Goal: Check status: Check status

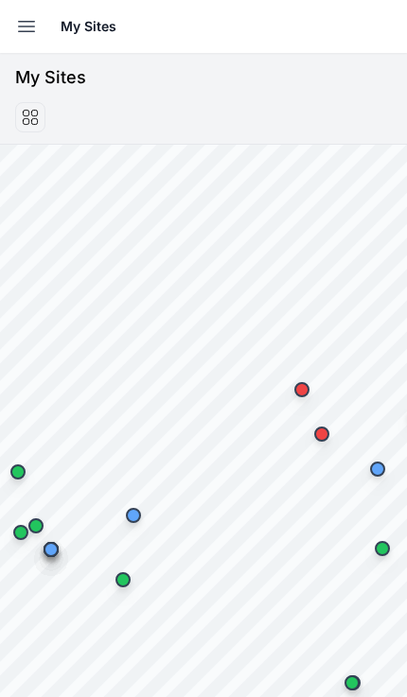
click at [26, 30] on icon "button" at bounding box center [26, 26] width 23 height 23
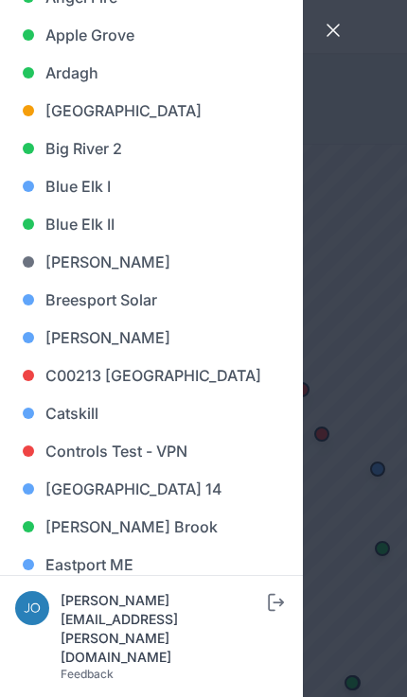
scroll to position [199, 0]
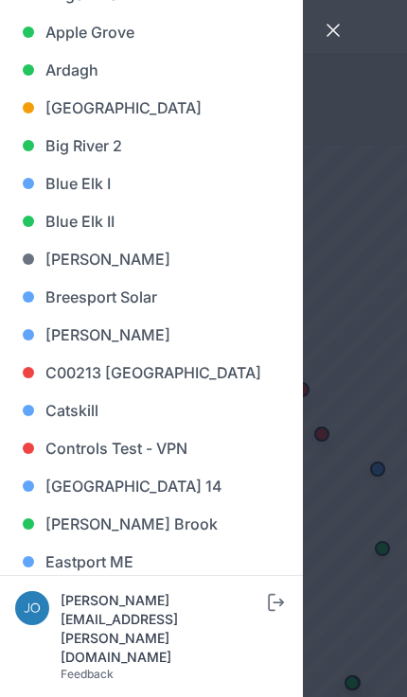
click at [133, 142] on link "Big River 2" at bounding box center [151, 146] width 272 height 38
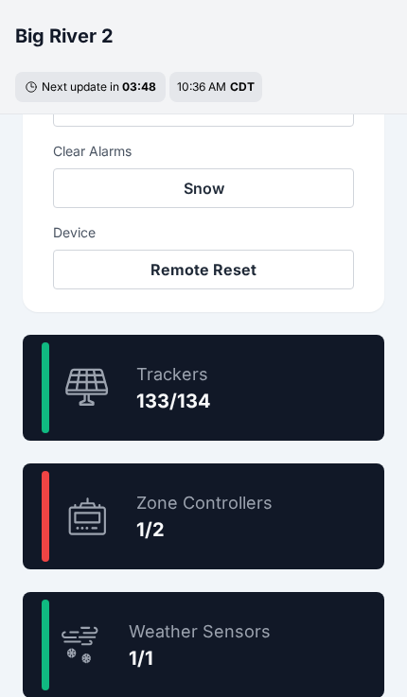
scroll to position [968, 0]
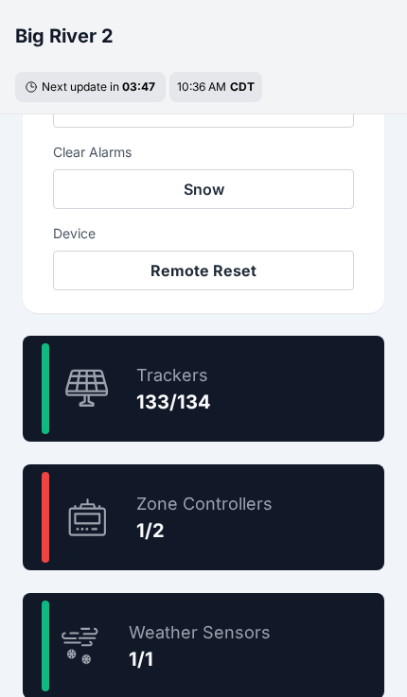
click at [314, 391] on div "99.3 % Trackers 133/134" at bounding box center [203, 389] width 361 height 106
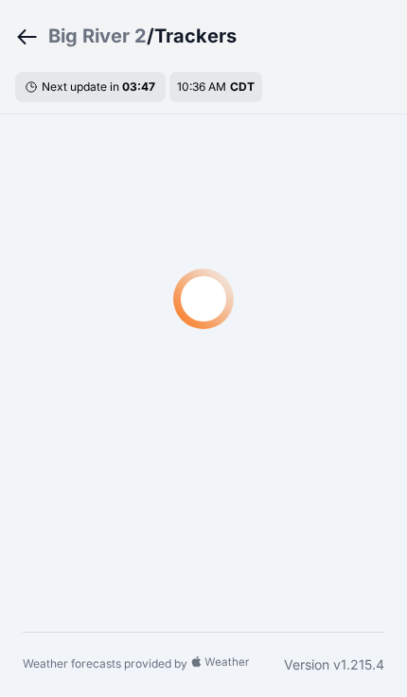
scroll to position [57, 0]
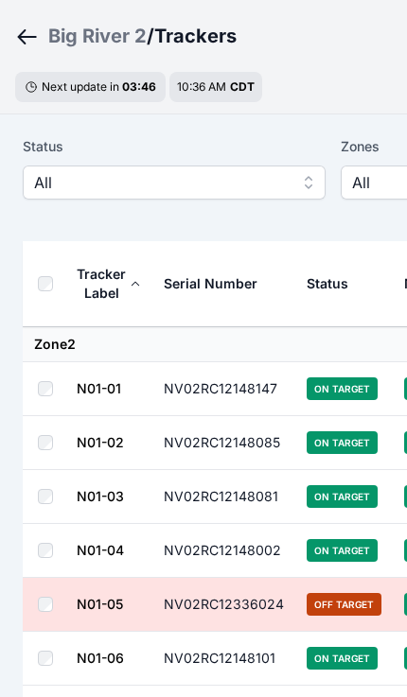
click at [222, 189] on span "All" at bounding box center [160, 182] width 253 height 23
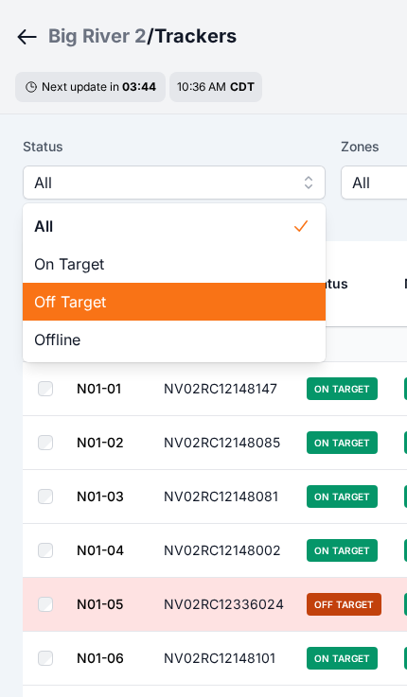
click at [150, 299] on span "Off Target" at bounding box center [162, 301] width 257 height 23
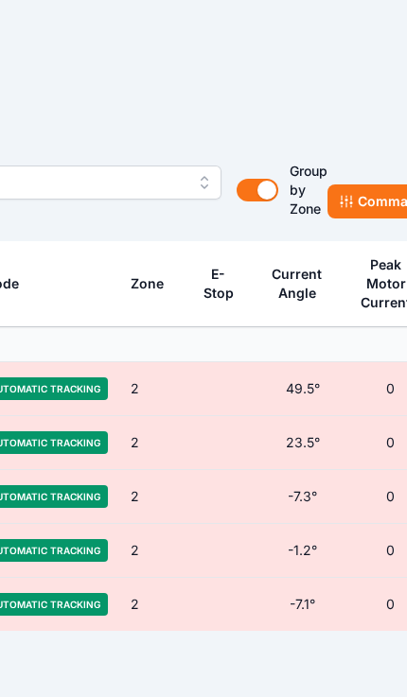
click at [372, 199] on button "Commands" at bounding box center [385, 201] width 116 height 34
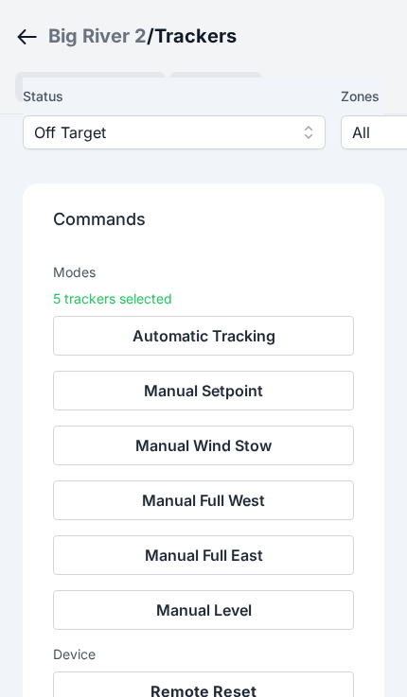
scroll to position [146, 0]
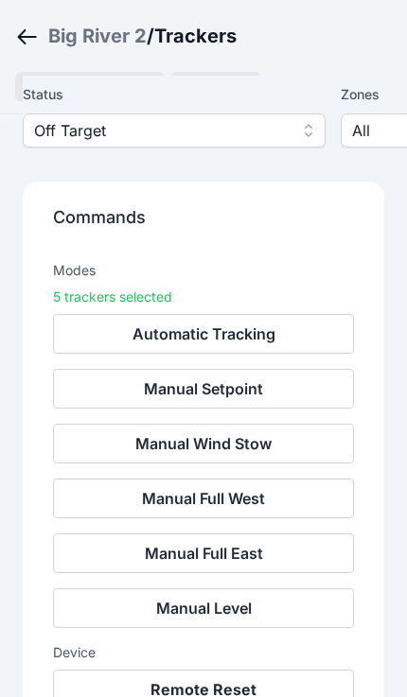
click at [256, 695] on button "Remote Reset" at bounding box center [203, 689] width 301 height 40
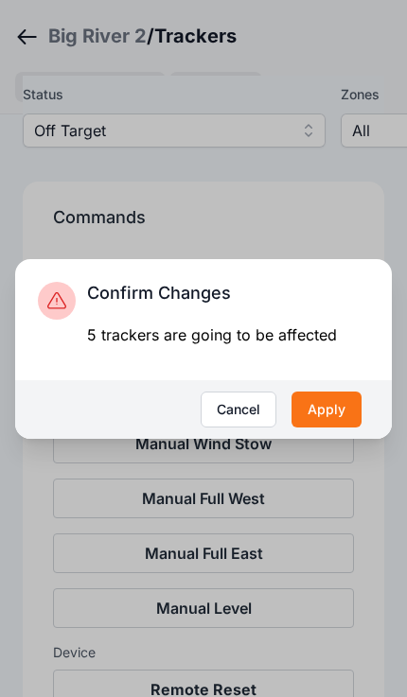
click at [341, 427] on button "Apply" at bounding box center [326, 409] width 70 height 36
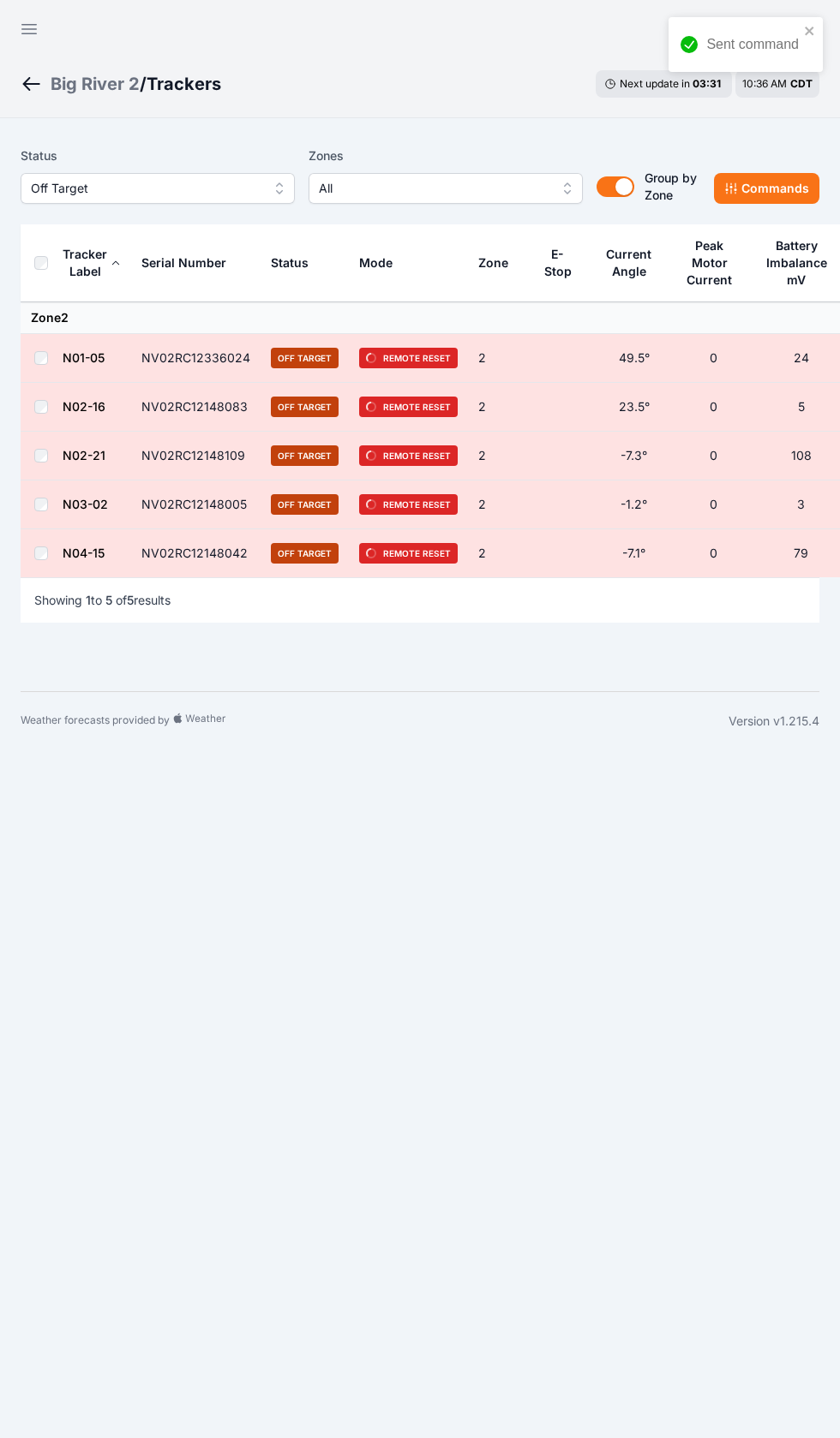
click at [44, 36] on button "Open sidebar" at bounding box center [28, 28] width 41 height 41
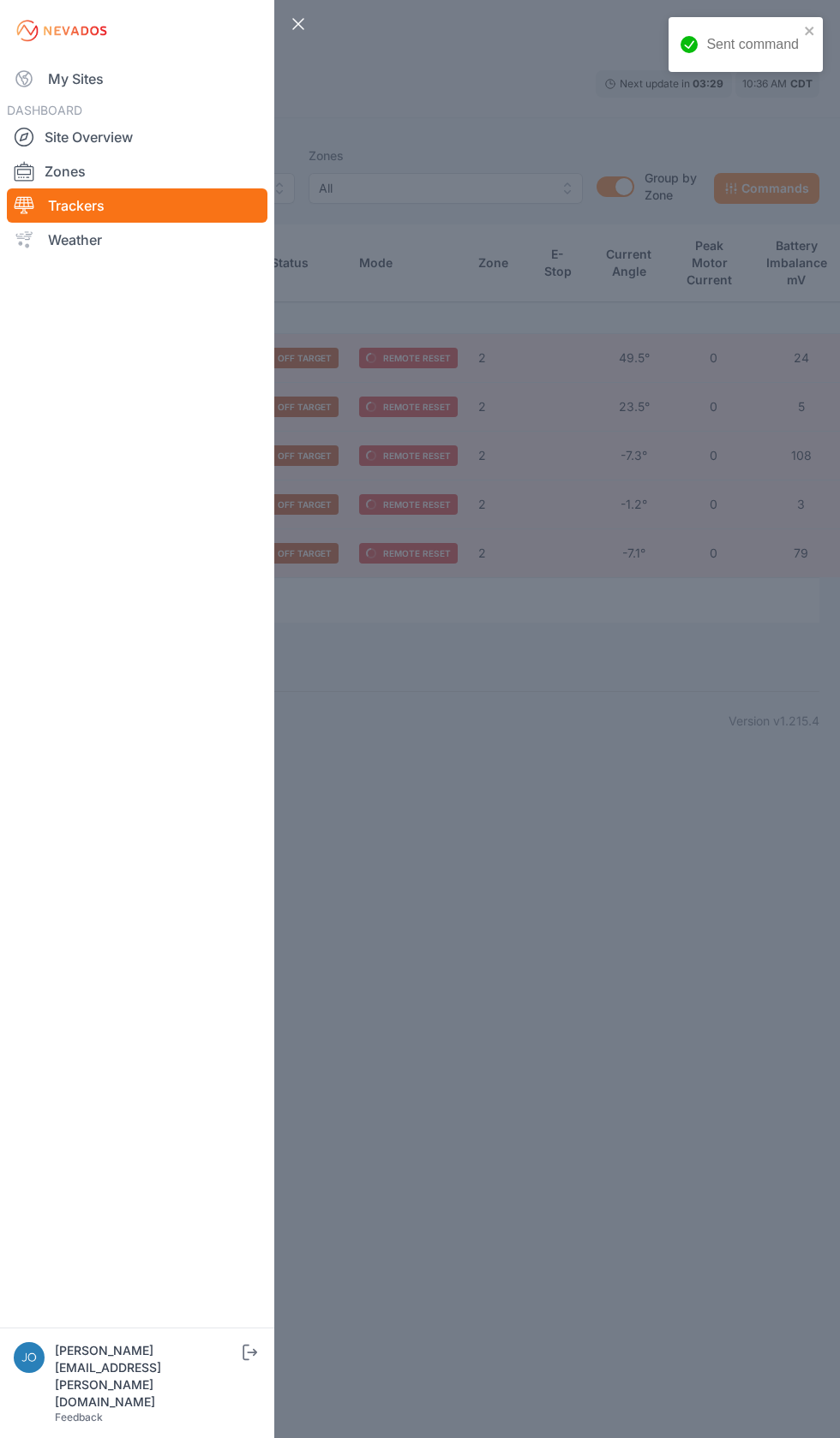
click at [98, 70] on link "My Sites" at bounding box center [137, 79] width 260 height 34
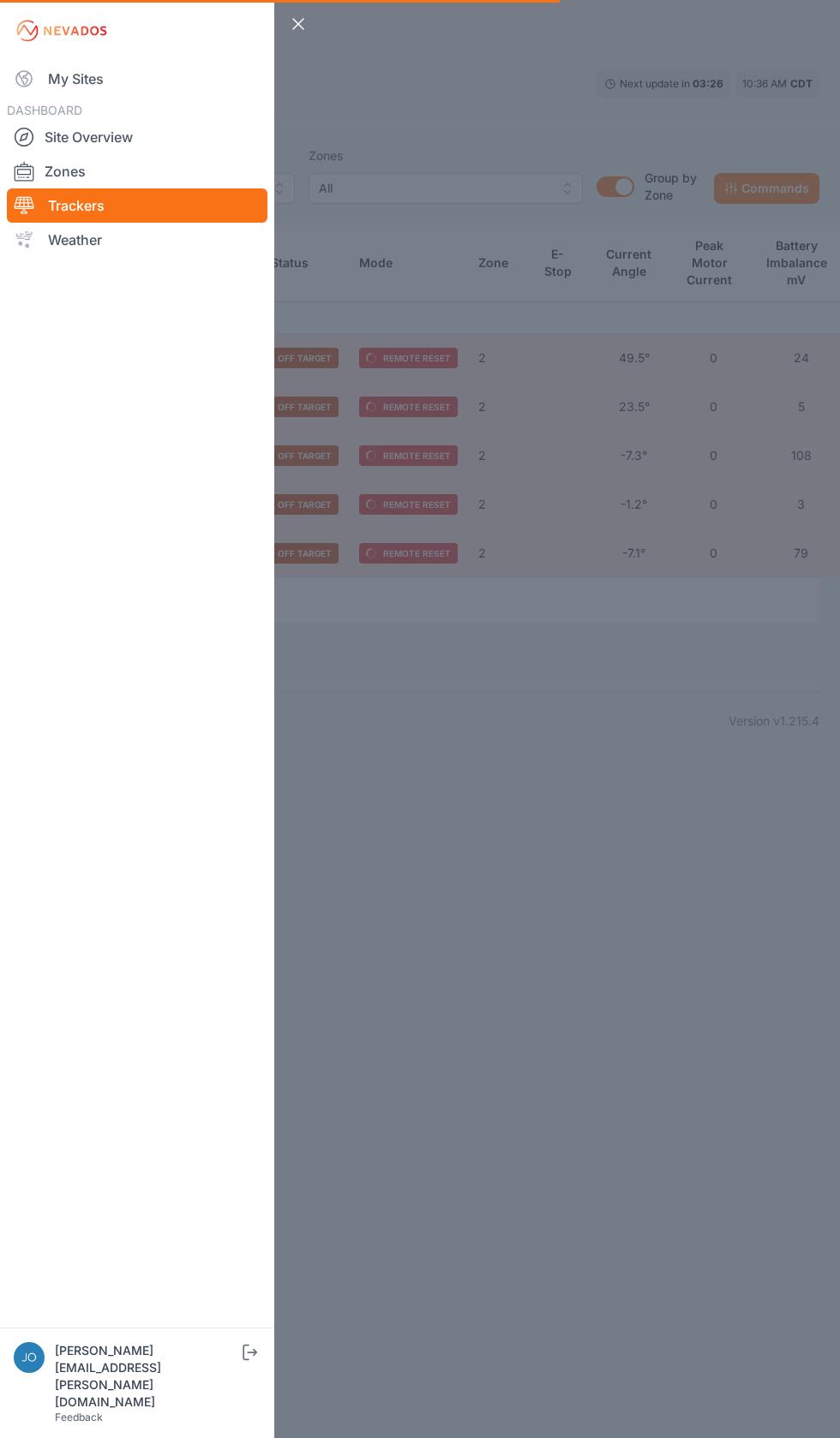
click at [66, 88] on link "My Sites" at bounding box center [137, 79] width 260 height 34
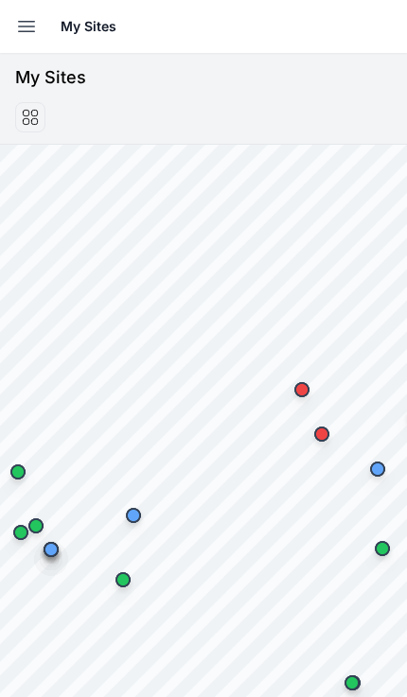
click at [27, 27] on icon "button" at bounding box center [26, 26] width 23 height 23
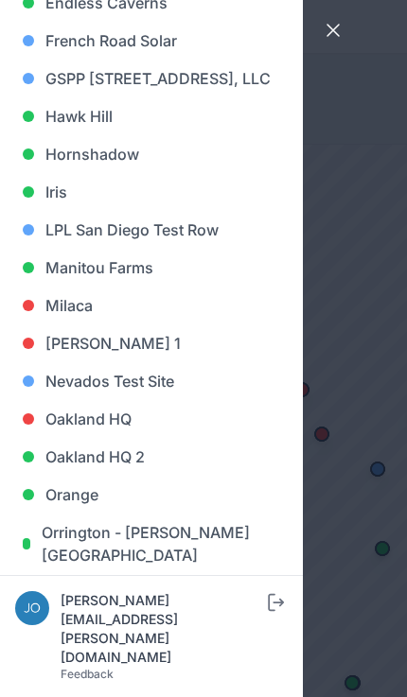
scroll to position [834, 0]
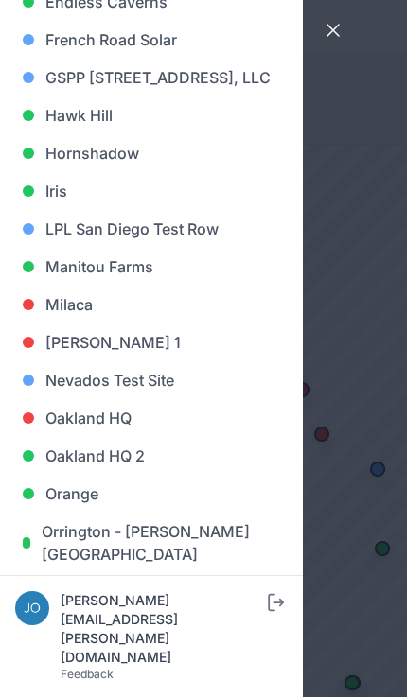
click at [89, 210] on link "Iris" at bounding box center [151, 191] width 272 height 38
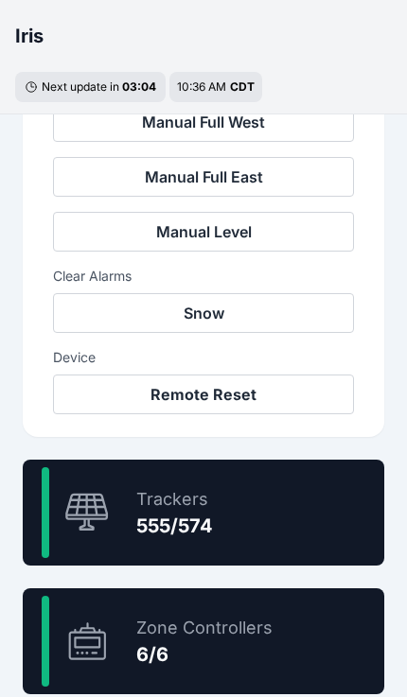
scroll to position [844, 0]
click at [242, 518] on div "96.7 % Trackers 555/574" at bounding box center [203, 513] width 361 height 106
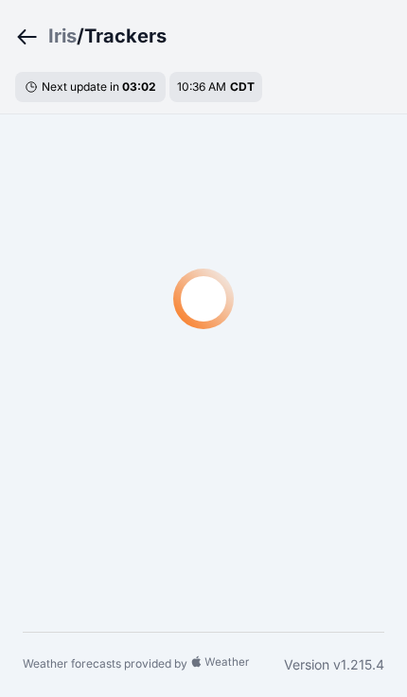
scroll to position [57, 0]
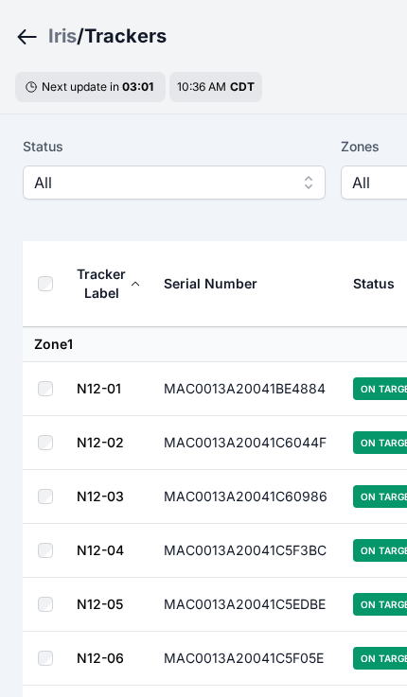
click at [61, 188] on span "All" at bounding box center [160, 182] width 253 height 23
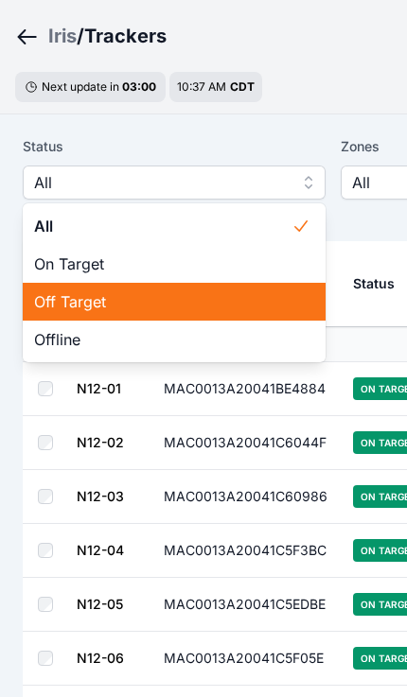
click at [50, 298] on span "Off Target" at bounding box center [162, 301] width 257 height 23
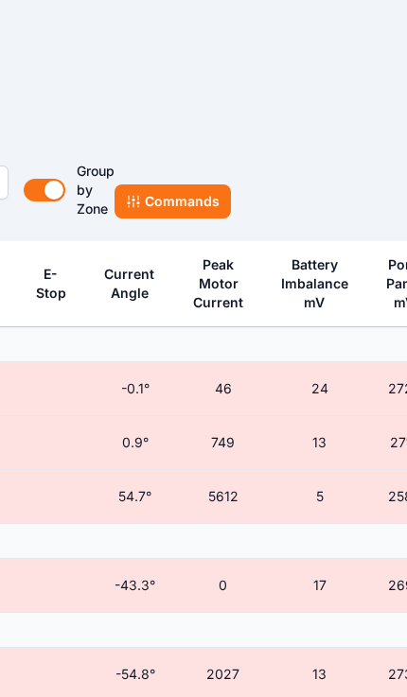
scroll to position [57, 662]
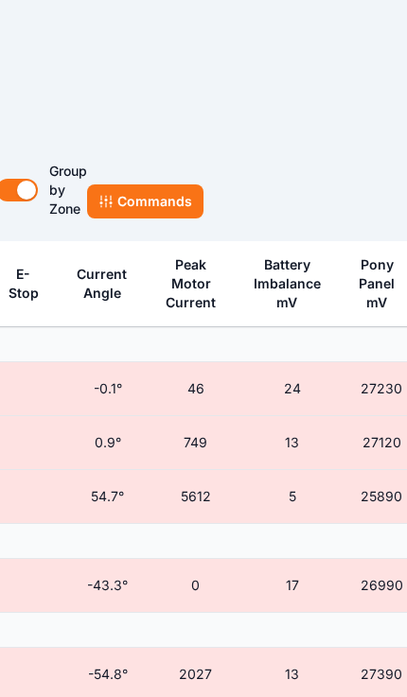
click at [156, 210] on button "Commands" at bounding box center [145, 201] width 116 height 34
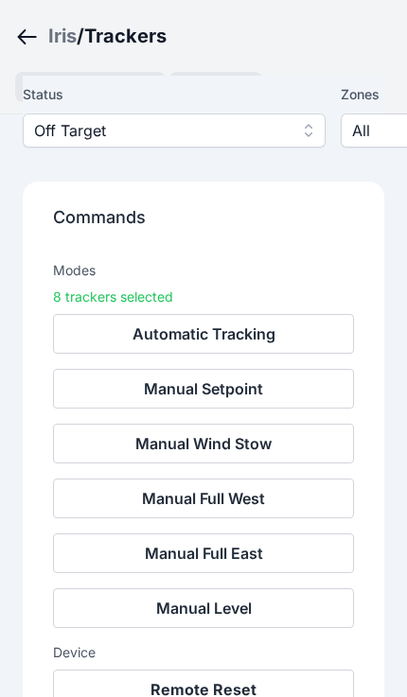
scroll to position [143, 0]
click at [24, 35] on icon "Breadcrumb" at bounding box center [27, 37] width 24 height 23
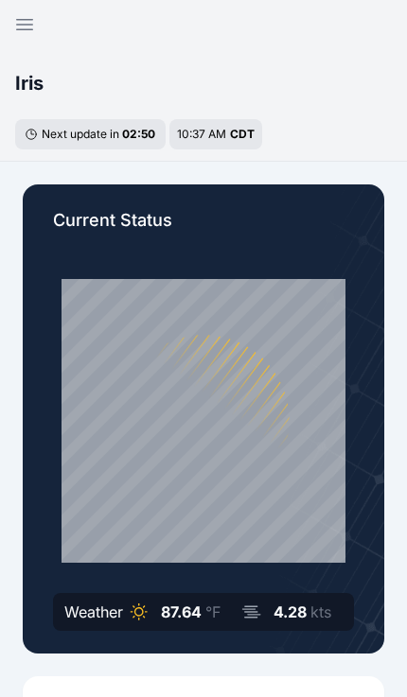
click at [30, 27] on icon "button" at bounding box center [24, 24] width 23 height 23
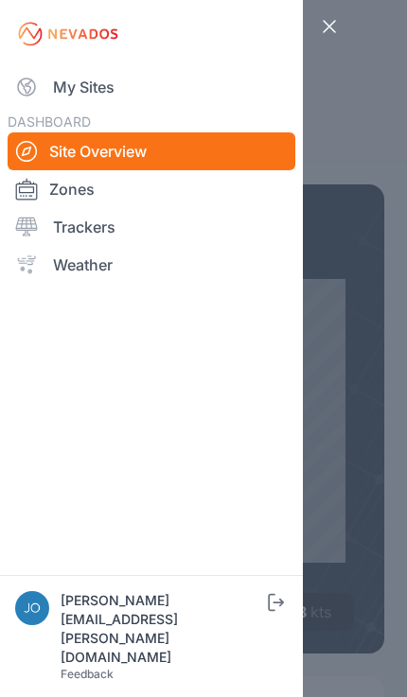
click at [70, 91] on link "My Sites" at bounding box center [151, 87] width 287 height 38
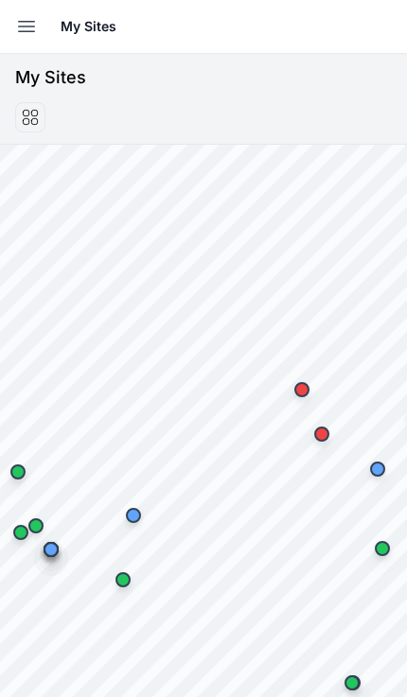
click at [28, 25] on icon "button" at bounding box center [26, 26] width 23 height 23
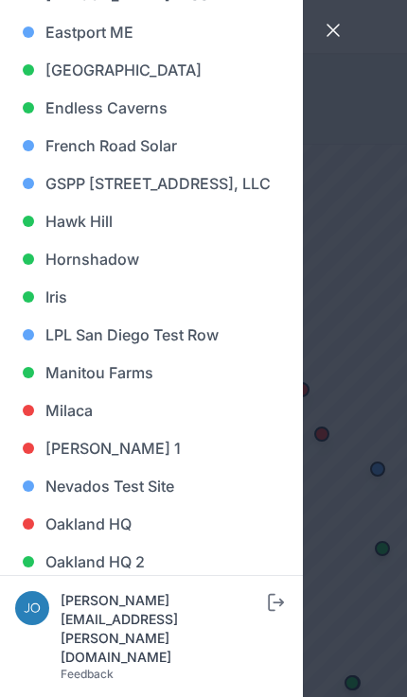
scroll to position [731, 0]
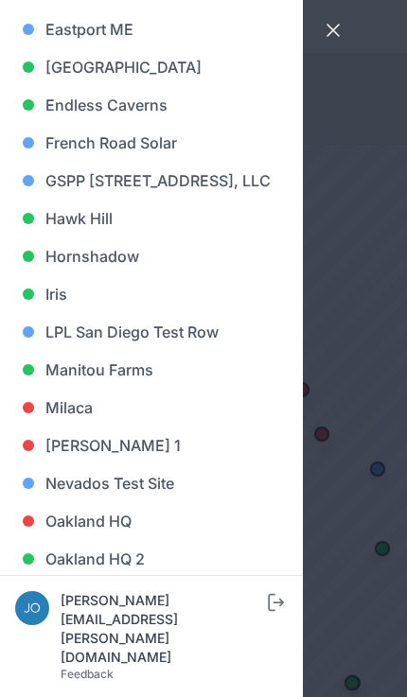
click at [112, 237] on link "Hawk Hill" at bounding box center [151, 219] width 272 height 38
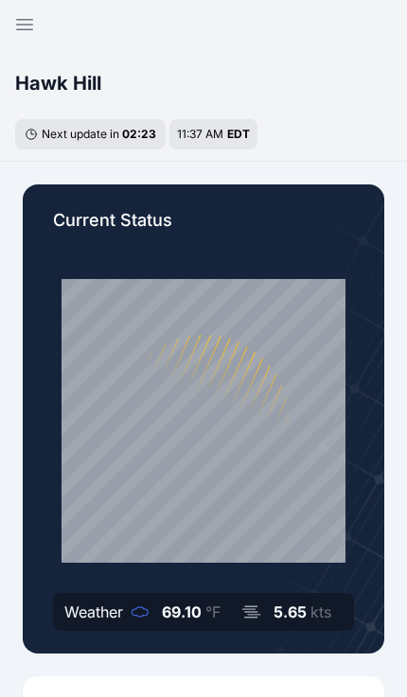
click at [27, 31] on icon "button" at bounding box center [24, 24] width 23 height 23
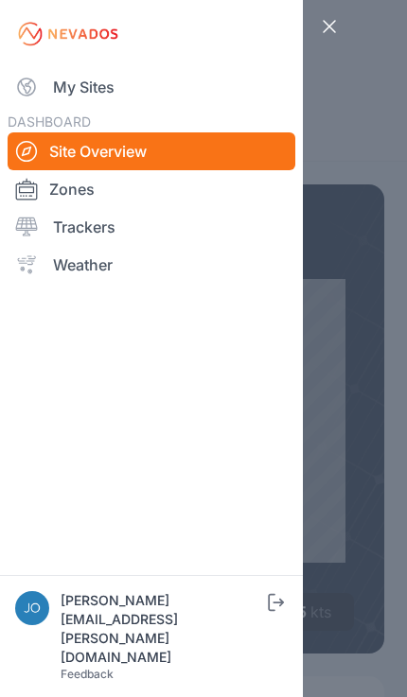
click at [82, 91] on link "My Sites" at bounding box center [151, 87] width 287 height 38
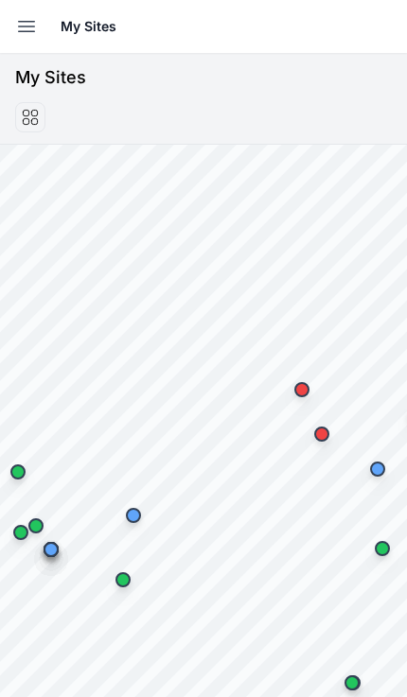
click at [34, 24] on icon "button" at bounding box center [26, 26] width 23 height 23
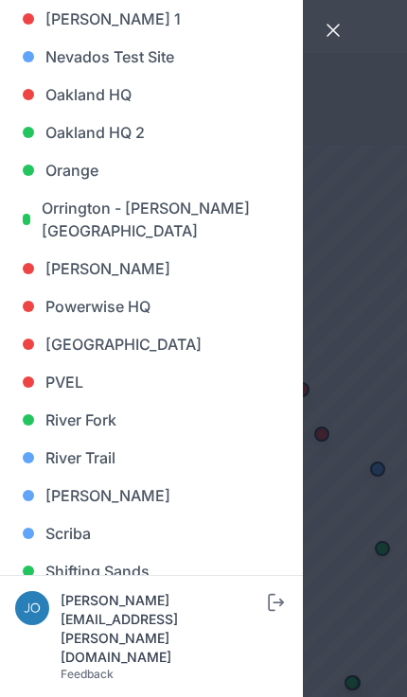
scroll to position [1166, 0]
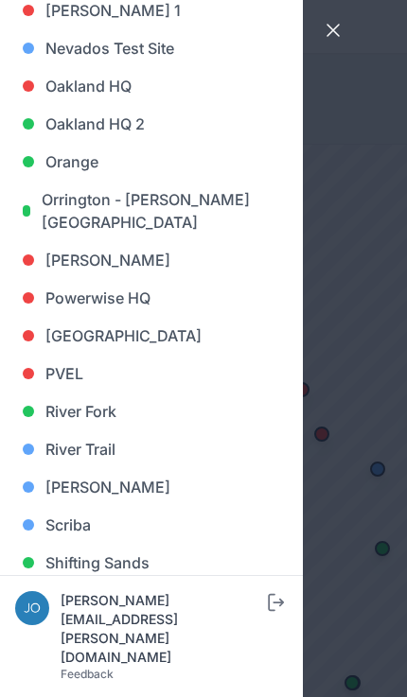
click at [99, 328] on link "[GEOGRAPHIC_DATA]" at bounding box center [151, 336] width 272 height 38
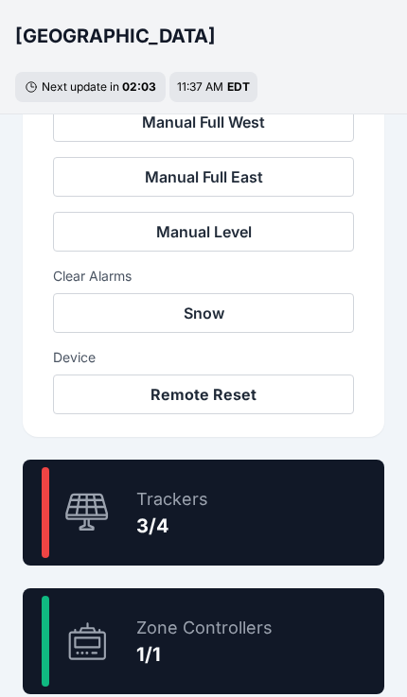
click at [240, 519] on div "75.0 % Trackers 3/4" at bounding box center [203, 513] width 361 height 106
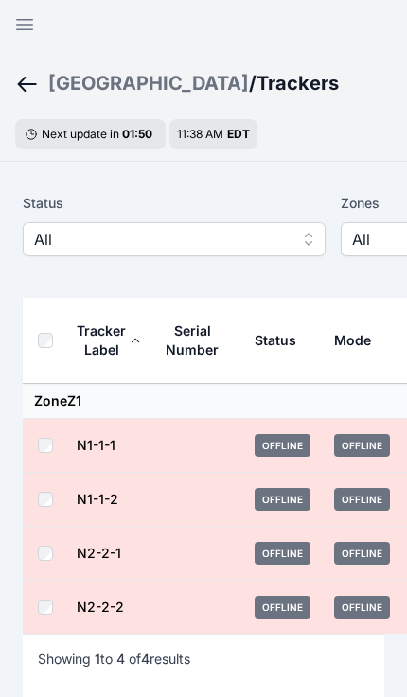
scroll to position [3, 0]
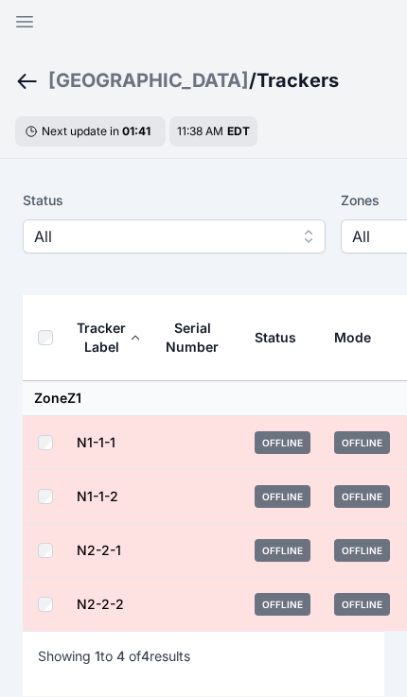
click at [33, 13] on icon "button" at bounding box center [24, 21] width 23 height 23
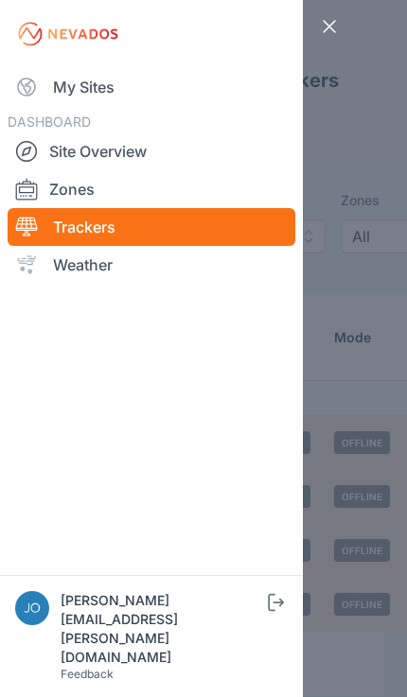
click at [65, 85] on link "My Sites" at bounding box center [151, 87] width 287 height 38
click at [75, 78] on link "My Sites" at bounding box center [151, 87] width 287 height 38
